Goal: Communication & Community: Connect with others

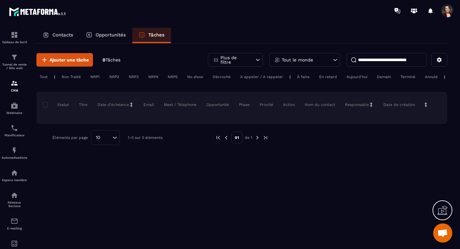
scroll to position [3060, 0]
click at [59, 59] on span "Ajouter une tâche" at bounding box center [69, 60] width 39 height 6
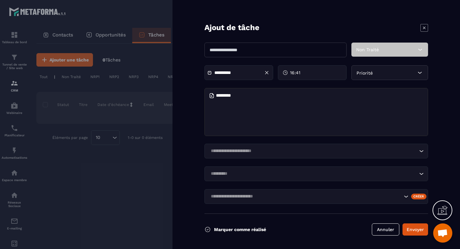
click at [426, 28] on icon at bounding box center [424, 27] width 3 height 3
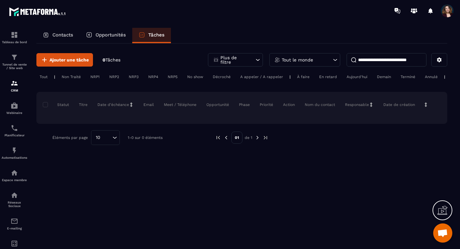
click at [65, 36] on p "Contacts" at bounding box center [62, 35] width 21 height 6
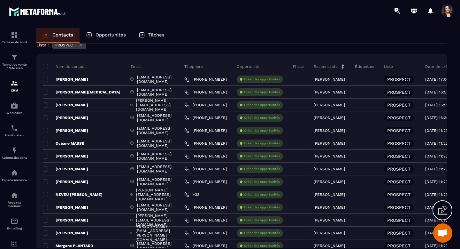
scroll to position [0, 0]
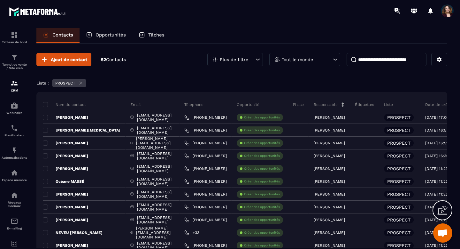
click at [449, 232] on span "Ouvrir le chat" at bounding box center [443, 232] width 19 height 19
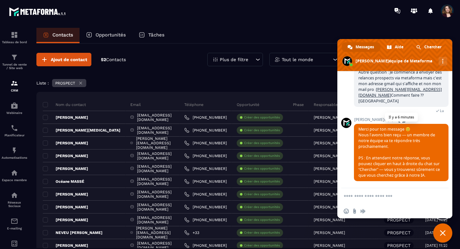
scroll to position [3067, 0]
click at [273, 24] on section "Tableau de bord Tunnel de vente / Site web CRM Webinaire Planificateur Automati…" at bounding box center [230, 144] width 460 height 246
click at [446, 232] on span "Fermer le chat" at bounding box center [443, 232] width 19 height 19
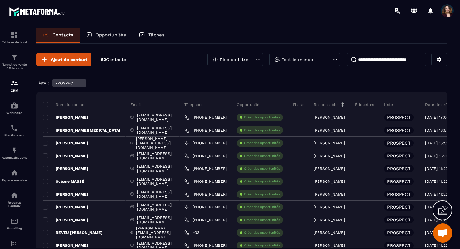
click at [447, 13] on span at bounding box center [447, 10] width 13 height 13
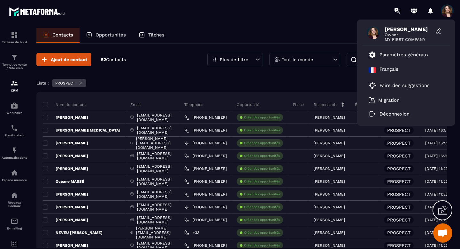
click at [419, 31] on span "[PERSON_NAME]" at bounding box center [409, 29] width 48 height 6
click at [441, 32] on icon at bounding box center [439, 31] width 6 height 6
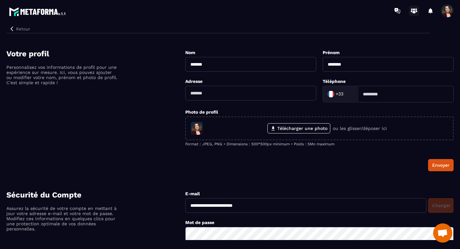
click at [418, 9] on icon at bounding box center [414, 11] width 10 height 10
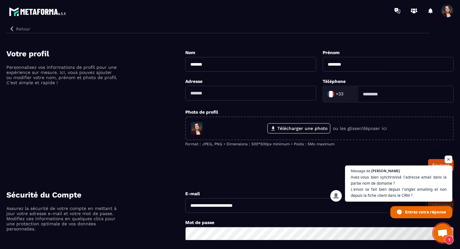
click at [444, 238] on span "1" at bounding box center [443, 232] width 19 height 19
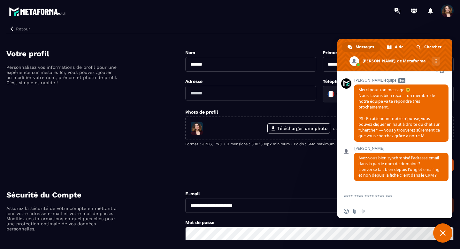
scroll to position [3107, 0]
click at [384, 200] on textarea "Entrez votre message..." at bounding box center [389, 196] width 90 height 16
click at [13, 30] on icon "button" at bounding box center [12, 29] width 6 height 6
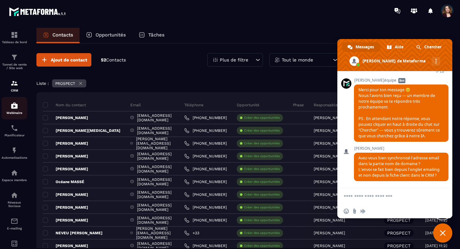
scroll to position [45, 0]
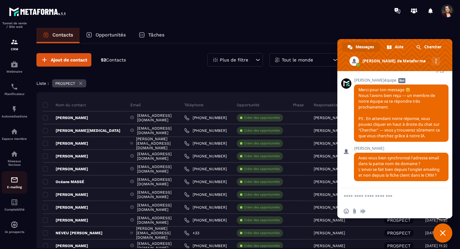
click at [13, 182] on img at bounding box center [15, 180] width 8 height 8
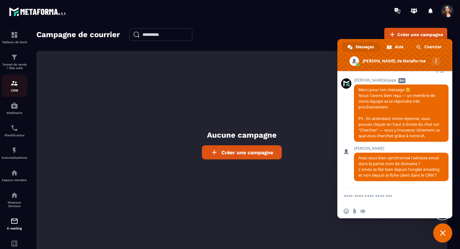
click at [10, 87] on div "CRM" at bounding box center [15, 85] width 26 height 13
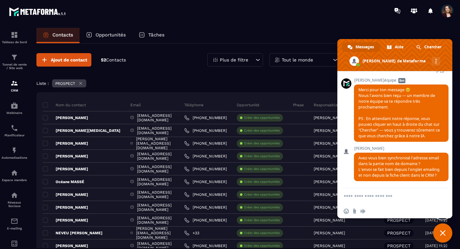
click at [385, 198] on textarea "Entrez votre message..." at bounding box center [389, 196] width 90 height 16
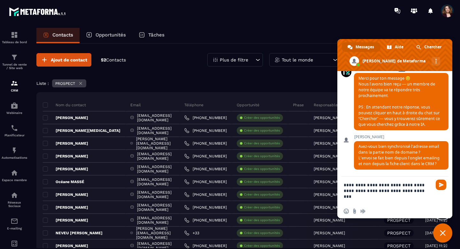
scroll to position [3118, 0]
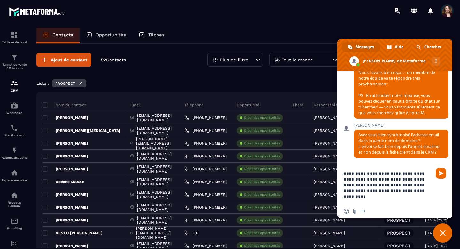
type textarea "**********"
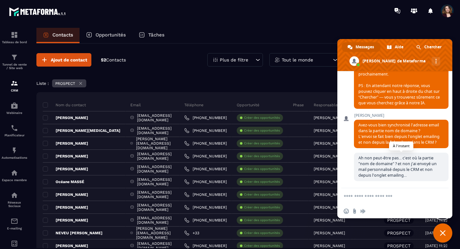
scroll to position [3108, 0]
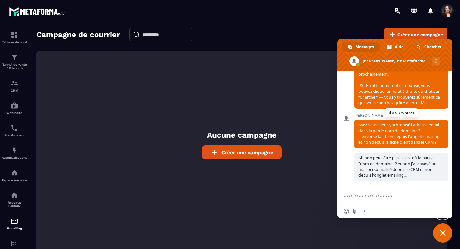
scroll to position [3140, 0]
click at [15, 87] on img at bounding box center [15, 83] width 8 height 8
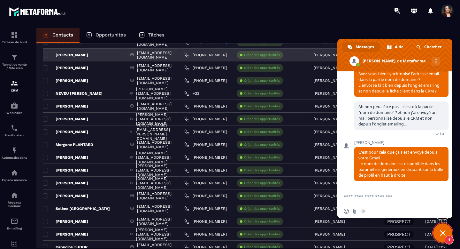
scroll to position [141, 0]
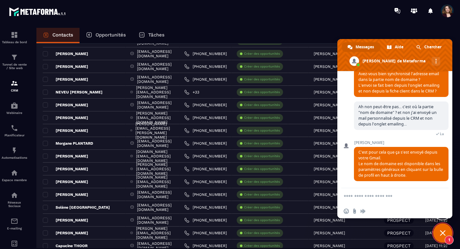
click at [385, 196] on textarea "Entrez votre message..." at bounding box center [389, 196] width 90 height 16
type textarea "**********"
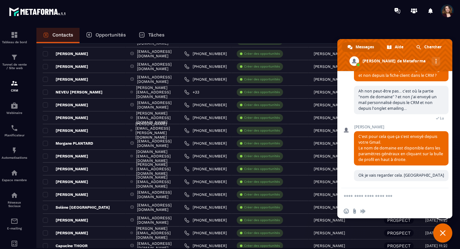
scroll to position [3272, 0]
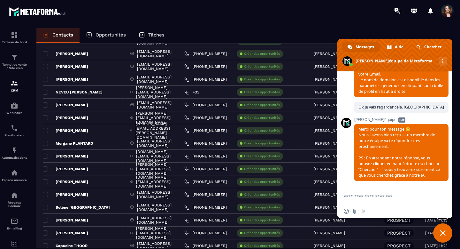
click at [443, 234] on span "Fermer le chat" at bounding box center [443, 233] width 6 height 6
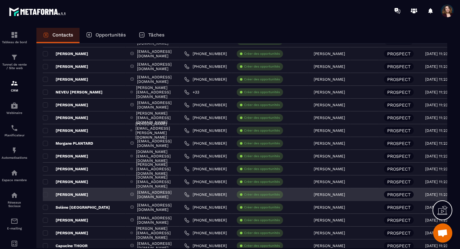
click at [66, 193] on p "[PERSON_NAME]" at bounding box center [65, 194] width 45 height 5
